Goal: Transaction & Acquisition: Download file/media

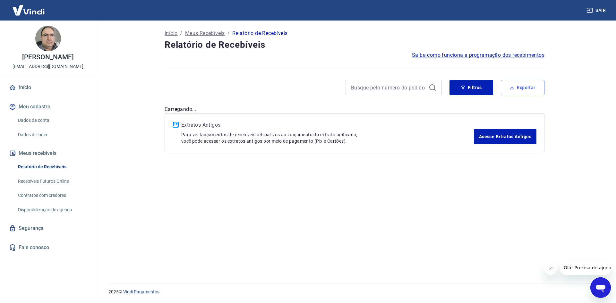
click at [522, 88] on button "Exportar" at bounding box center [523, 87] width 44 height 15
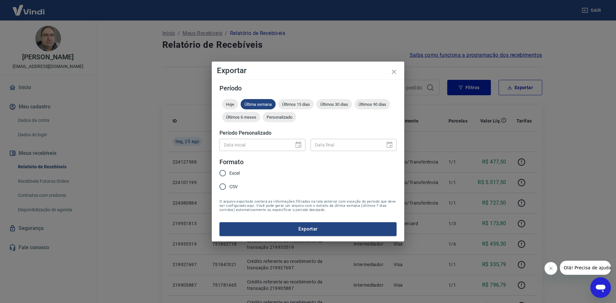
click at [224, 174] on input "Excel" at bounding box center [222, 172] width 13 height 13
radio input "true"
click at [298, 106] on span "Últimos 15 dias" at bounding box center [296, 104] width 36 height 5
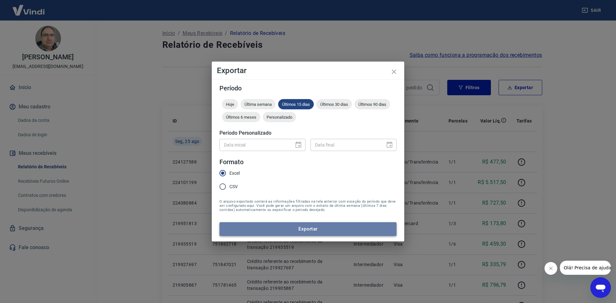
click at [319, 227] on button "Exportar" at bounding box center [307, 228] width 177 height 13
